Goal: Task Accomplishment & Management: Manage account settings

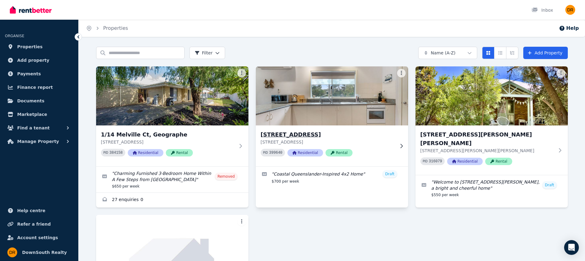
click at [360, 138] on h3 "[STREET_ADDRESS]" at bounding box center [328, 134] width 134 height 9
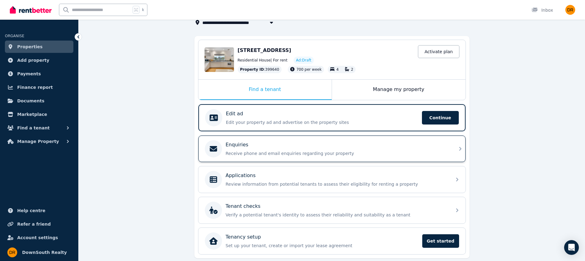
scroll to position [53, 0]
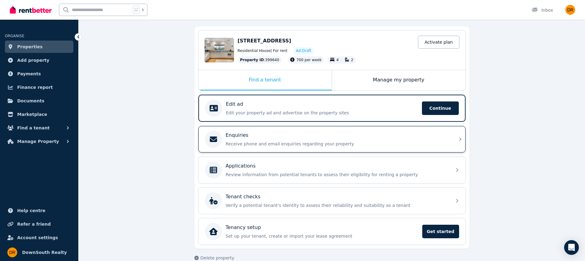
click at [260, 147] on div "Enquiries Receive phone and email enquiries regarding your property" at bounding box center [326, 139] width 243 height 17
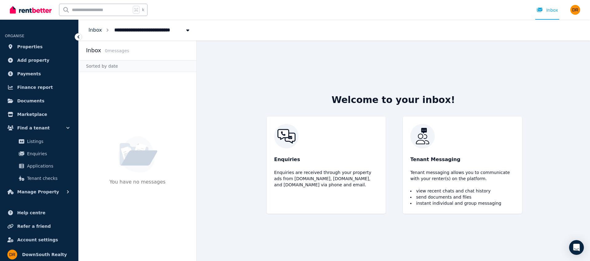
click at [96, 32] on link "Inbox" at bounding box center [95, 30] width 14 height 6
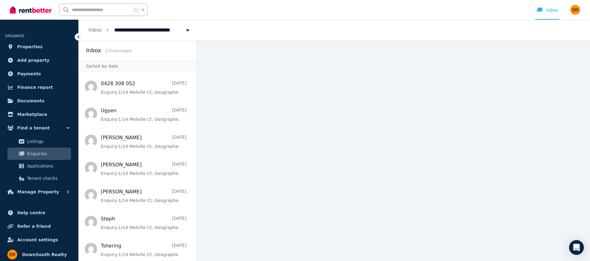
click at [182, 33] on button "Breadcrumb" at bounding box center [187, 30] width 11 height 11
type input "**********"
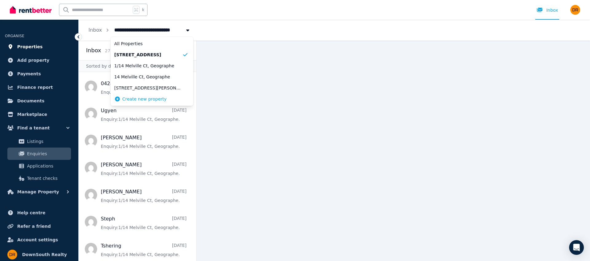
click at [32, 49] on span "Properties" at bounding box center [29, 46] width 25 height 7
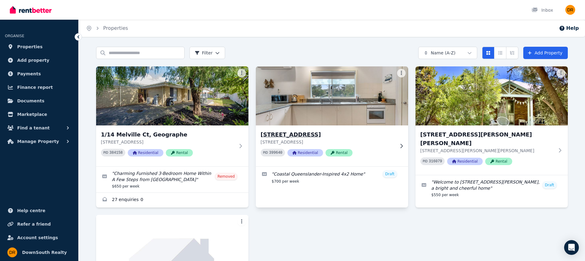
click at [314, 130] on h3 "[STREET_ADDRESS]" at bounding box center [328, 134] width 134 height 9
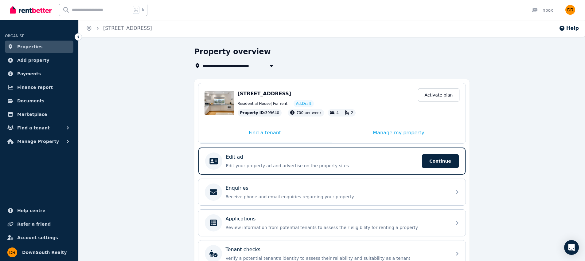
click at [397, 131] on div "Manage my property" at bounding box center [399, 133] width 134 height 20
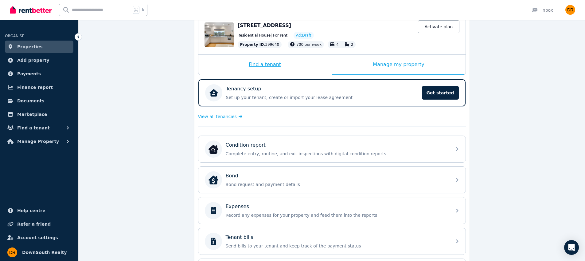
click at [258, 70] on div "Find a tenant" at bounding box center [264, 65] width 133 height 20
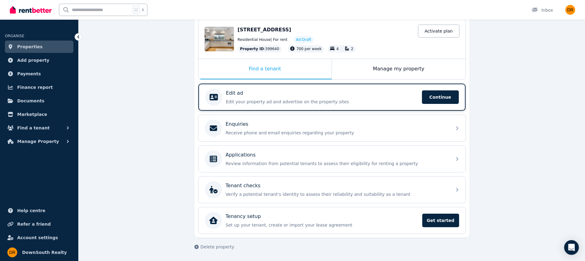
click at [271, 100] on p "Edit your property ad and advertise on the property sites" at bounding box center [322, 102] width 192 height 6
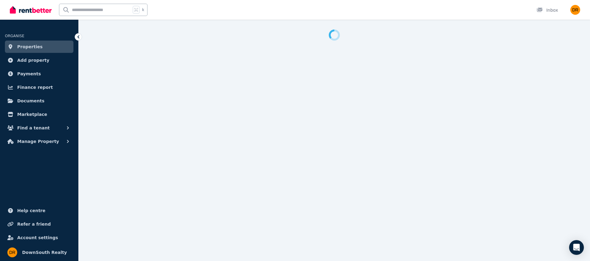
select select "**"
select select "**********"
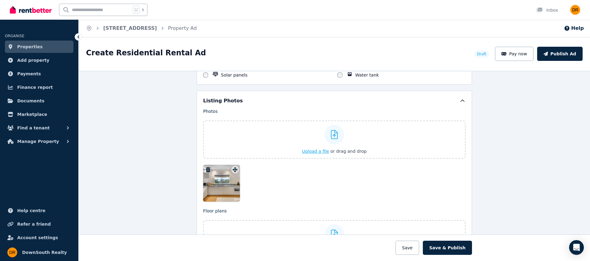
scroll to position [715, 0]
click at [323, 150] on span "Upload a file" at bounding box center [315, 151] width 27 height 5
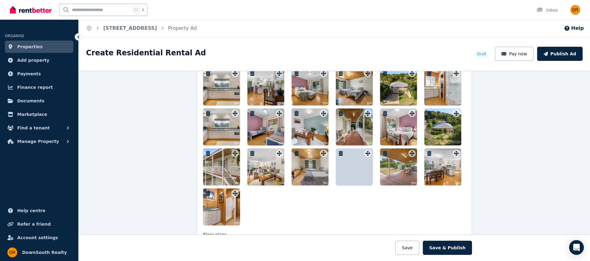
scroll to position [804, 0]
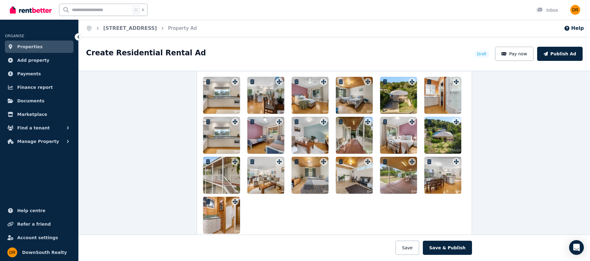
drag, startPoint x: 397, startPoint y: 100, endPoint x: 325, endPoint y: 97, distance: 72.6
click at [260, 99] on div at bounding box center [334, 155] width 262 height 157
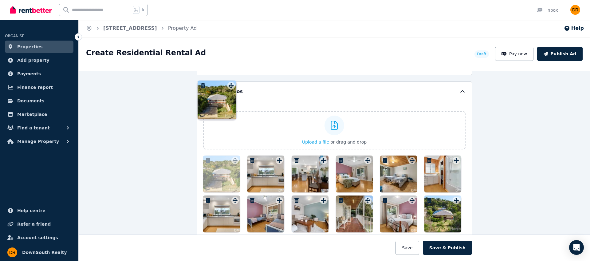
scroll to position [679, 0]
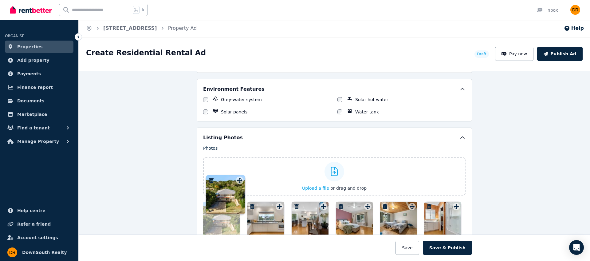
drag, startPoint x: 400, startPoint y: 81, endPoint x: 237, endPoint y: 186, distance: 193.8
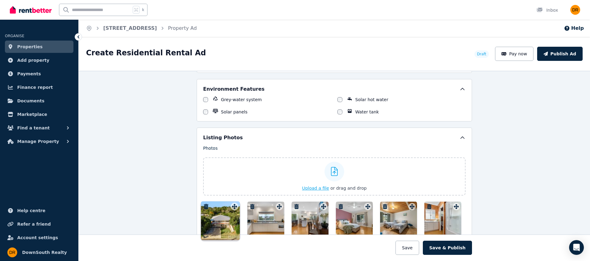
click at [237, 186] on div "Photos Upload a file or drag and drop Uploaded " 2-Bathroom.jpg " Uploaded " 2-…" at bounding box center [334, 251] width 262 height 213
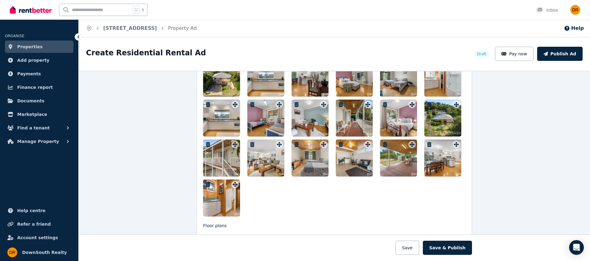
scroll to position [813, 0]
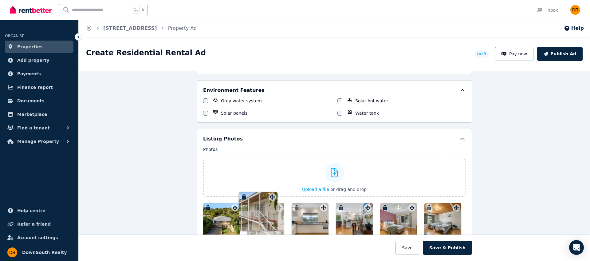
drag, startPoint x: 234, startPoint y: 153, endPoint x: 272, endPoint y: 193, distance: 55.6
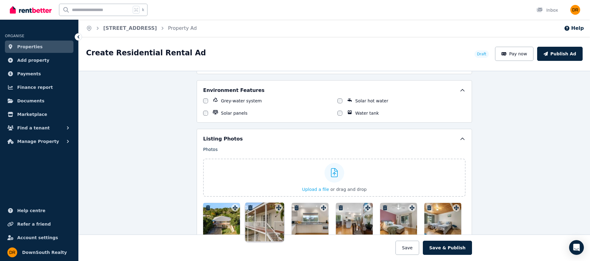
click at [272, 193] on div "Photos Upload a file or drag and drop Uploaded " 2-Bathroom.jpg " Uploaded " 2-…" at bounding box center [334, 252] width 262 height 213
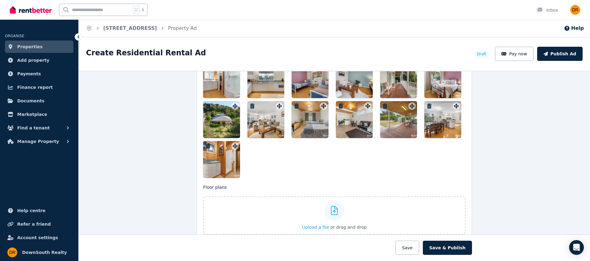
scroll to position [886, 0]
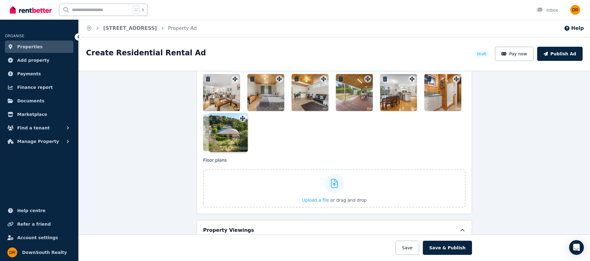
drag, startPoint x: 230, startPoint y: 80, endPoint x: 239, endPoint y: 116, distance: 36.7
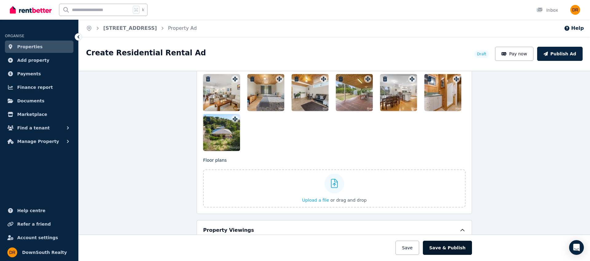
click at [458, 251] on button "Save & Publish" at bounding box center [447, 248] width 49 height 14
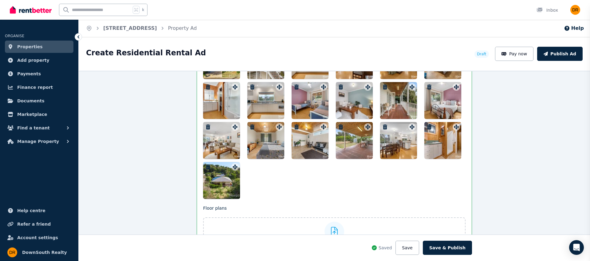
scroll to position [934, 0]
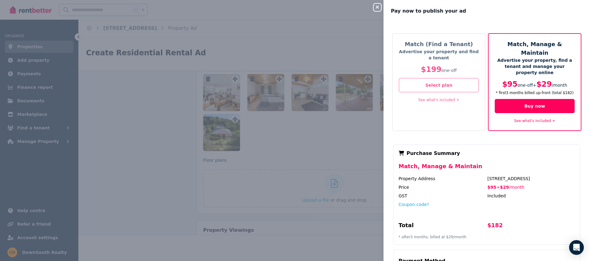
click at [430, 55] on p "Advertise your property and find a tenant" at bounding box center [439, 55] width 80 height 12
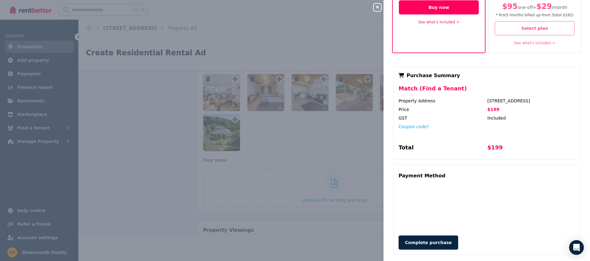
scroll to position [0, 0]
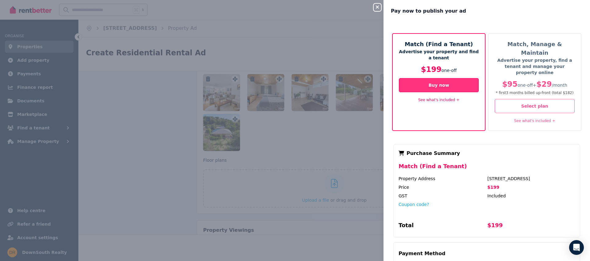
click at [440, 84] on button "Buy now" at bounding box center [439, 85] width 80 height 14
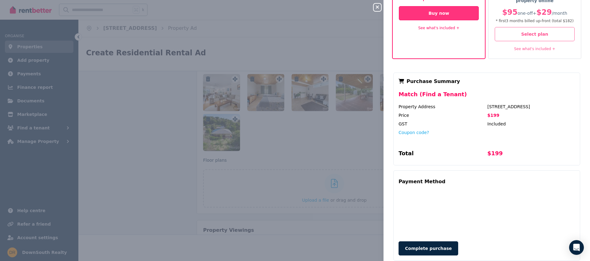
scroll to position [78, 0]
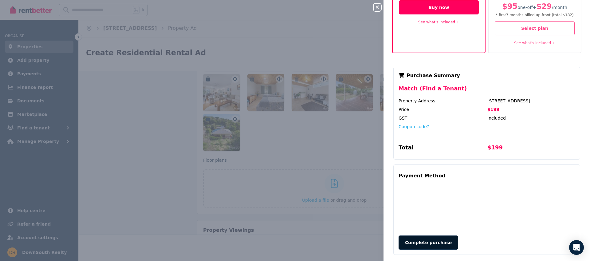
click at [444, 235] on button "Complete purchase" at bounding box center [428, 242] width 60 height 14
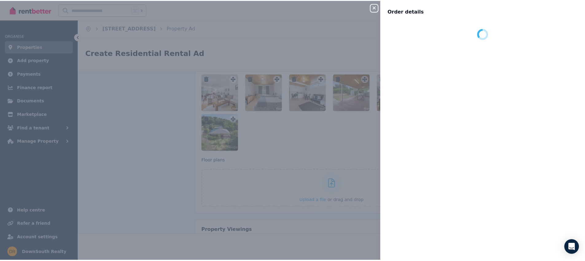
scroll to position [0, 0]
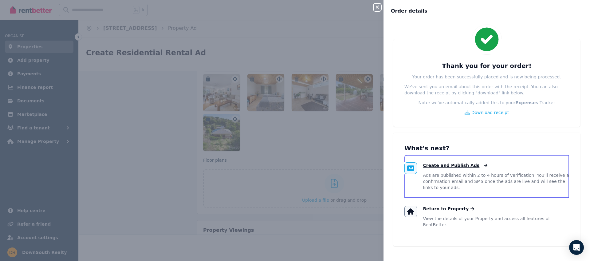
click at [456, 166] on span "Create and Publish Ads" at bounding box center [451, 165] width 57 height 6
click at [481, 165] on icon at bounding box center [484, 165] width 6 height 4
click at [484, 165] on icon at bounding box center [486, 165] width 4 height 3
click at [379, 6] on icon "button" at bounding box center [377, 7] width 7 height 5
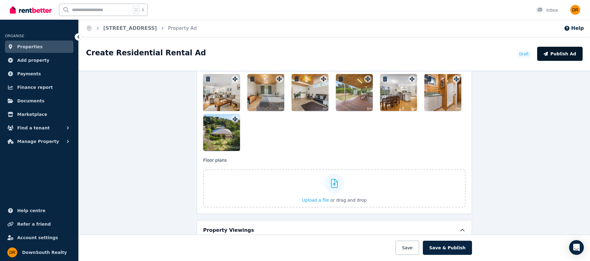
click at [567, 60] on button "Publish Ad" at bounding box center [559, 54] width 45 height 14
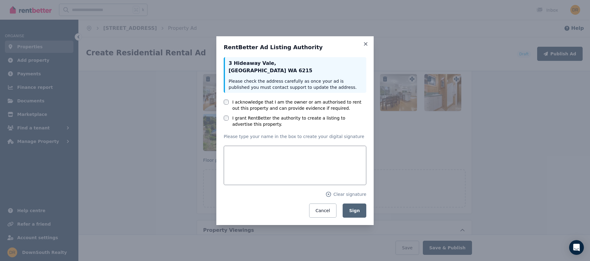
click at [264, 106] on label "I acknowledge that I am the owner or am authorised to rent out this property an…" at bounding box center [299, 105] width 134 height 12
click at [281, 118] on label "I grant RentBetter the authority to create a listing to advertise this property." at bounding box center [299, 121] width 134 height 12
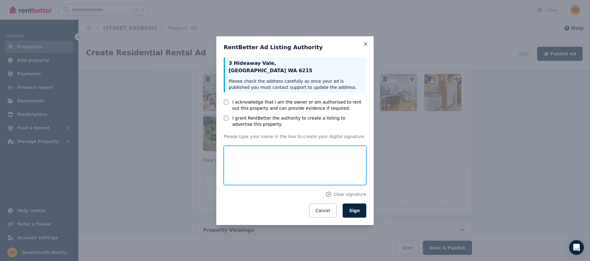
click at [306, 160] on input "text" at bounding box center [295, 165] width 143 height 39
type input "**********"
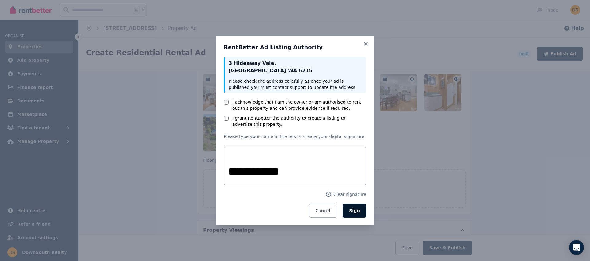
click at [355, 211] on span "Sign" at bounding box center [354, 210] width 11 height 5
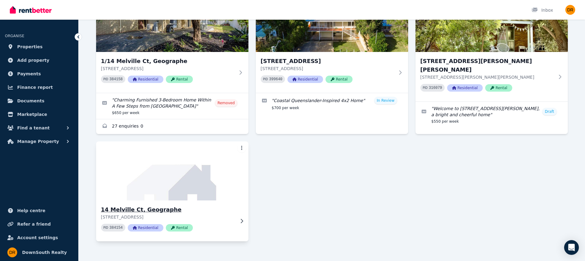
scroll to position [72, 0]
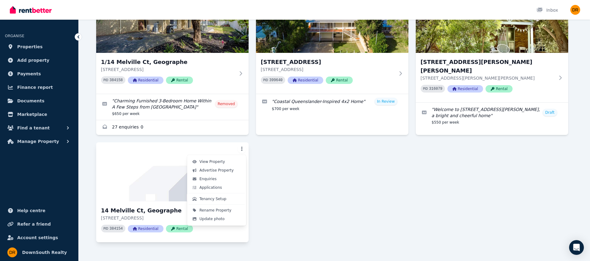
click at [242, 150] on html "Open main menu Inbox Open user menu ORGANISE Properties Add property Payments F…" at bounding box center [295, 58] width 590 height 261
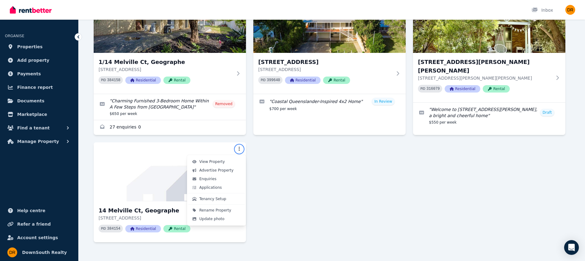
click at [303, 188] on html "Open main menu Inbox Open user menu ORGANISE Properties Add property Payments F…" at bounding box center [292, 58] width 585 height 261
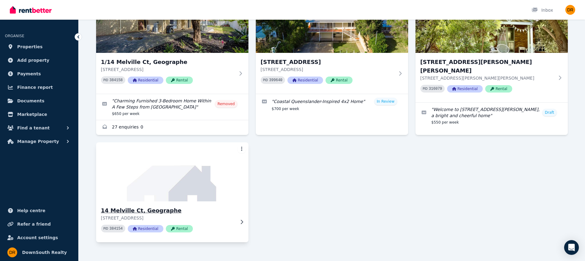
click at [224, 217] on p "[STREET_ADDRESS]" at bounding box center [168, 218] width 134 height 6
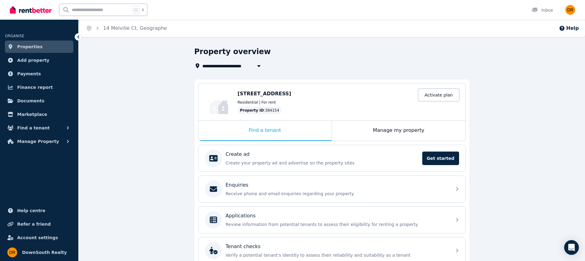
click at [241, 69] on span "14 Melville Ct, Geographe" at bounding box center [235, 65] width 67 height 7
type input "**********"
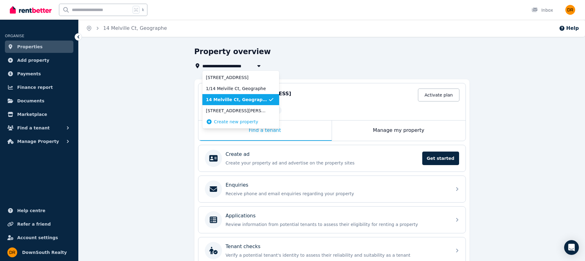
drag, startPoint x: 311, startPoint y: 62, endPoint x: 318, endPoint y: 78, distance: 17.3
click at [311, 63] on div "**********" at bounding box center [330, 65] width 272 height 7
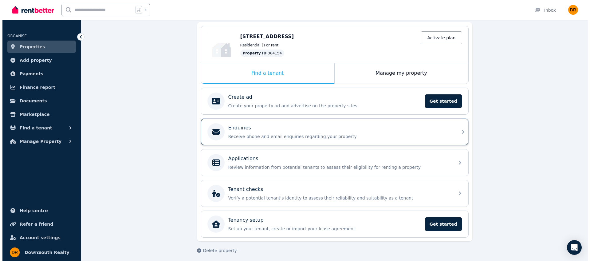
scroll to position [61, 0]
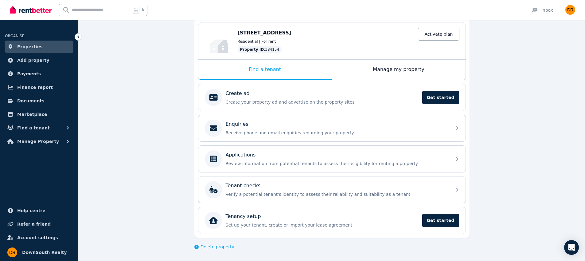
click at [216, 249] on span "Delete property" at bounding box center [218, 247] width 34 height 6
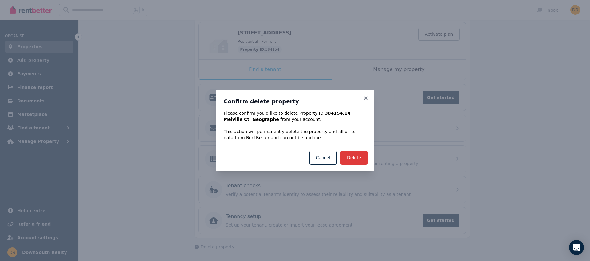
click at [355, 159] on button "Delete" at bounding box center [353, 158] width 27 height 14
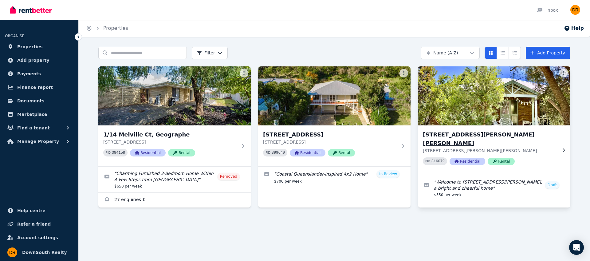
click at [559, 79] on img at bounding box center [494, 96] width 160 height 62
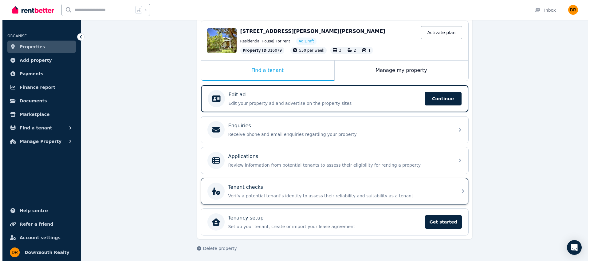
scroll to position [64, 0]
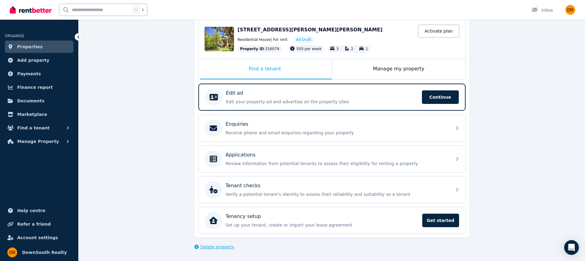
click at [230, 249] on span "Delete property" at bounding box center [218, 247] width 34 height 6
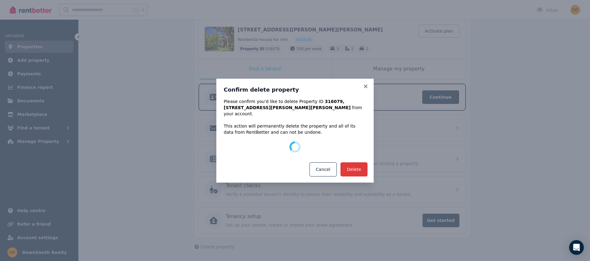
click at [351, 169] on div "Delete Cancel" at bounding box center [294, 169] width 157 height 26
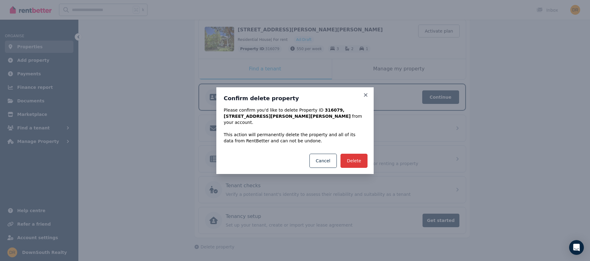
click at [355, 163] on button "Delete" at bounding box center [353, 161] width 27 height 14
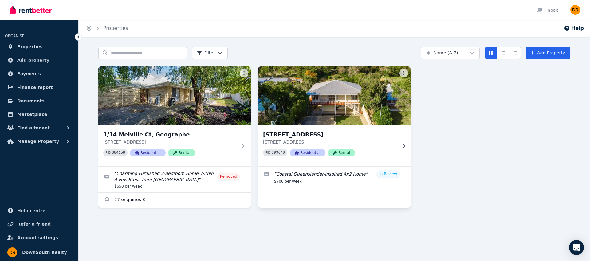
click at [358, 114] on img at bounding box center [334, 96] width 160 height 62
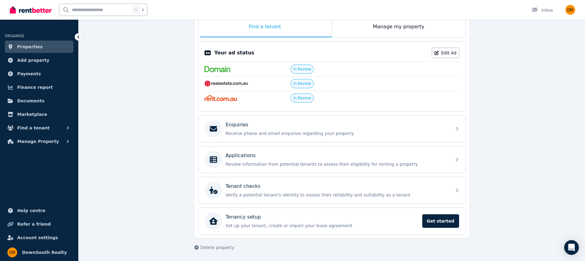
scroll to position [105, 0]
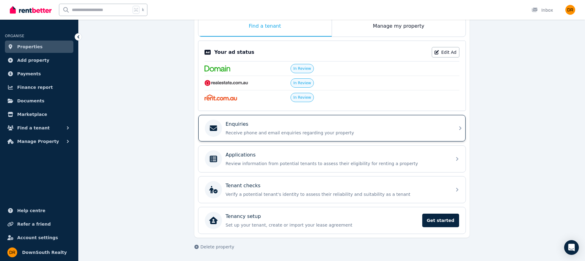
click at [297, 126] on div "Enquiries" at bounding box center [337, 123] width 222 height 7
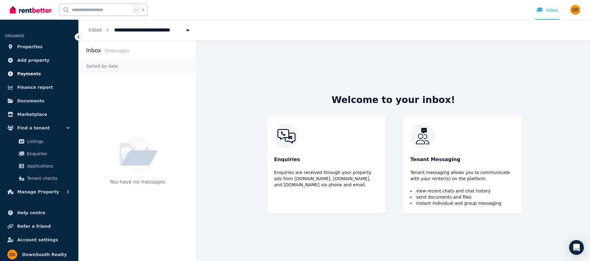
click at [37, 77] on span "Payments" at bounding box center [29, 73] width 24 height 7
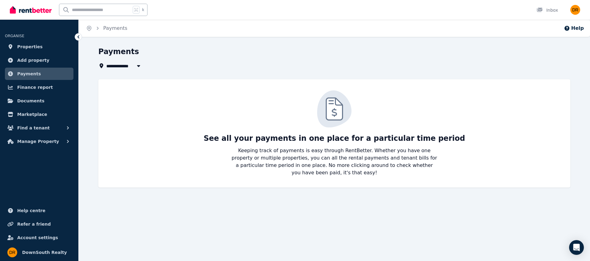
click at [140, 66] on icon "button" at bounding box center [138, 65] width 6 height 5
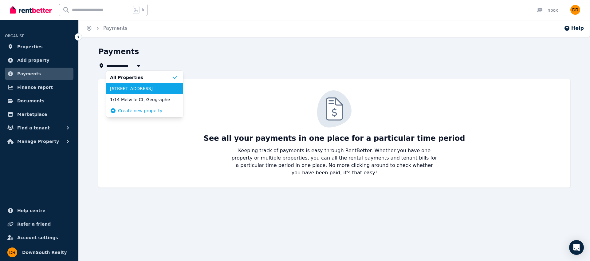
click at [165, 87] on span "[STREET_ADDRESS]" at bounding box center [141, 88] width 62 height 6
type input "**********"
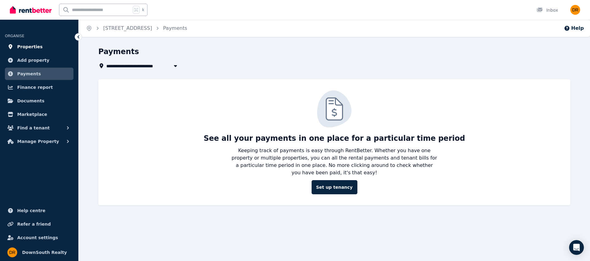
click at [46, 48] on link "Properties" at bounding box center [39, 47] width 69 height 12
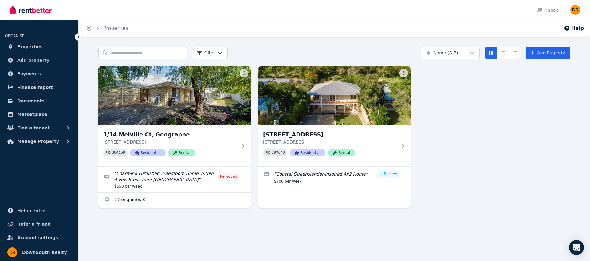
click at [577, 16] on div "Open user menu" at bounding box center [573, 10] width 14 height 20
click at [577, 14] on div "Open user menu" at bounding box center [575, 10] width 10 height 10
click at [576, 13] on img "button" at bounding box center [575, 10] width 10 height 10
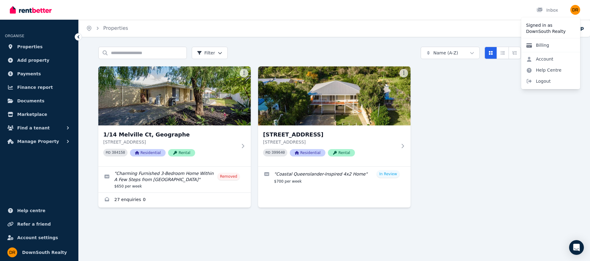
click at [535, 50] on link "Billing" at bounding box center [537, 45] width 33 height 11
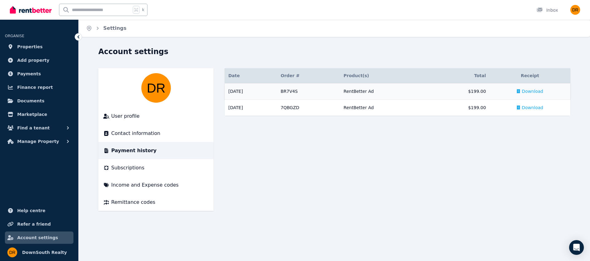
click at [428, 88] on td "RentBetter Ad" at bounding box center [385, 91] width 90 height 16
click at [527, 92] on span "Download" at bounding box center [533, 91] width 22 height 6
click at [57, 47] on link "Properties" at bounding box center [39, 47] width 69 height 12
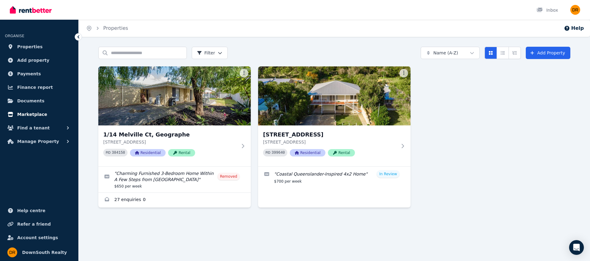
click at [36, 118] on link "Marketplace" at bounding box center [39, 114] width 69 height 12
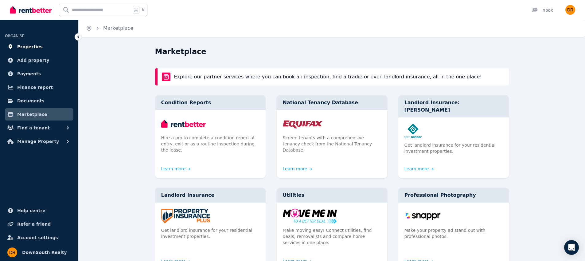
click at [41, 46] on link "Properties" at bounding box center [39, 47] width 69 height 12
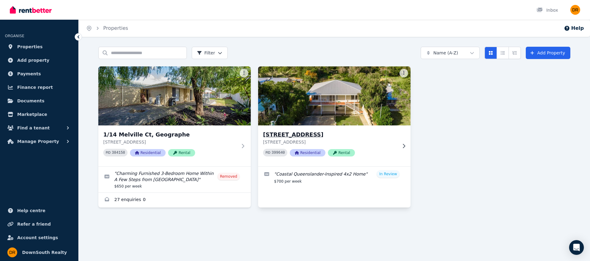
click at [378, 149] on div "PID 399640 Residential Rental" at bounding box center [330, 153] width 134 height 8
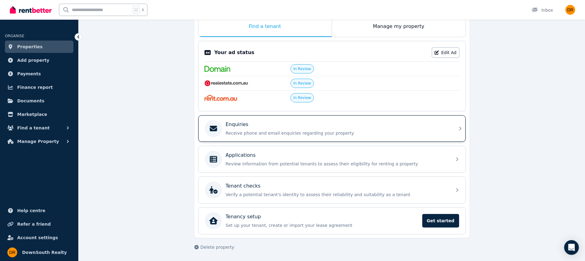
scroll to position [105, 0]
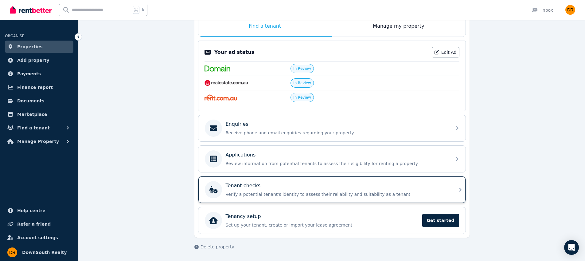
click at [257, 185] on p "Tenant checks" at bounding box center [243, 185] width 35 height 7
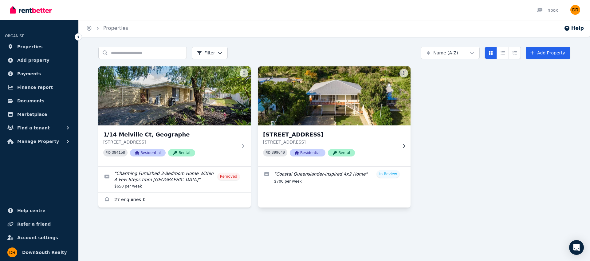
click at [319, 126] on div "[STREET_ADDRESS] Beach [STREET_ADDRESS] PID 399640 Residential Rental" at bounding box center [334, 145] width 152 height 41
